Goal: Navigation & Orientation: Understand site structure

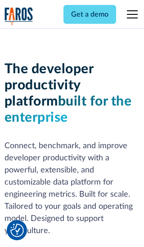
scroll to position [136, 0]
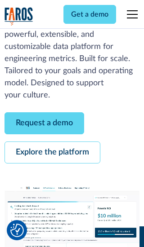
click at [44, 123] on link "Request a demo" at bounding box center [44, 123] width 80 height 22
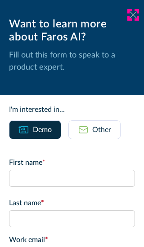
click at [133, 15] on icon at bounding box center [133, 14] width 7 height 7
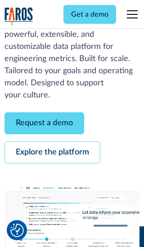
scroll to position [165, 0]
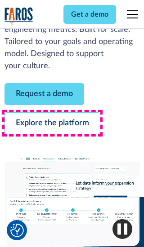
click at [52, 123] on link "Explore the platform" at bounding box center [52, 123] width 96 height 22
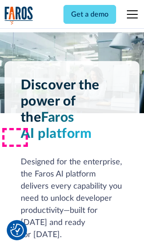
scroll to position [6758, 0]
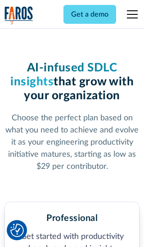
scroll to position [1397, 0]
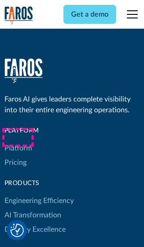
click at [18, 141] on link "Platform" at bounding box center [17, 148] width 27 height 14
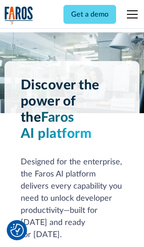
scroll to position [7047, 0]
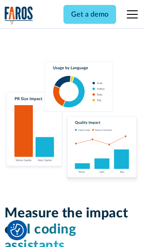
scroll to position [5562, 0]
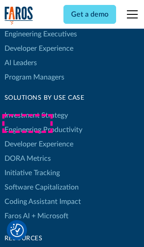
click at [27, 152] on link "DORA Metrics" at bounding box center [27, 159] width 46 height 14
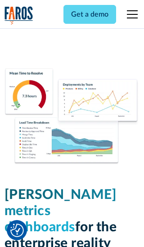
scroll to position [3941, 0]
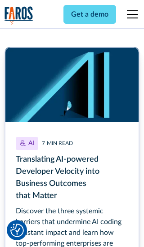
scroll to position [4028, 0]
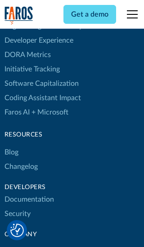
click at [21, 160] on link "Changelog" at bounding box center [20, 167] width 33 height 14
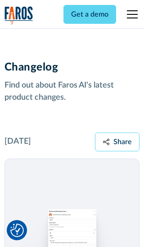
scroll to position [10865, 0]
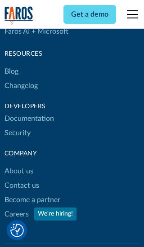
click at [18, 164] on link "About us" at bounding box center [18, 171] width 29 height 14
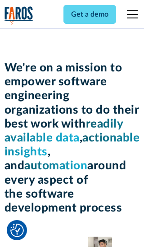
scroll to position [3105, 0]
